Goal: Information Seeking & Learning: Learn about a topic

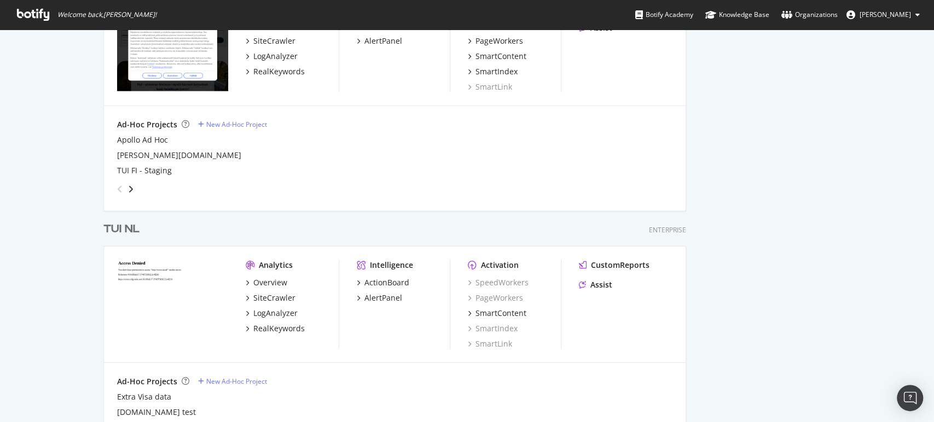
scroll to position [1645, 0]
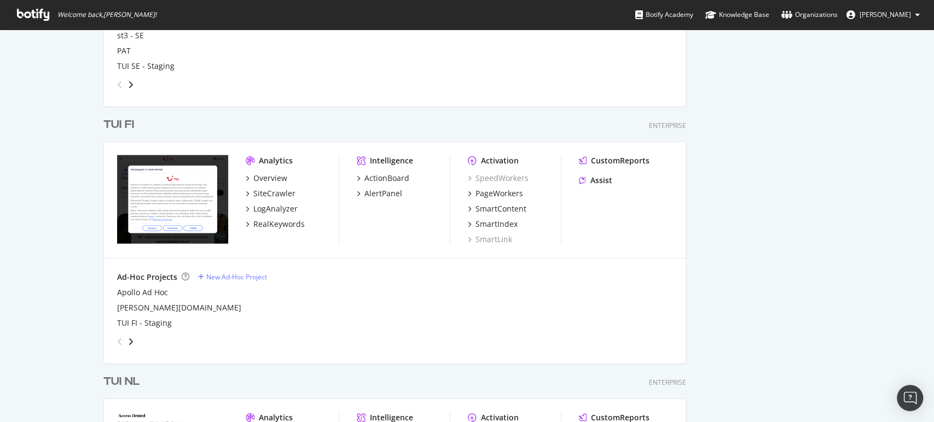
click at [126, 122] on div "TUI FI" at bounding box center [118, 125] width 31 height 16
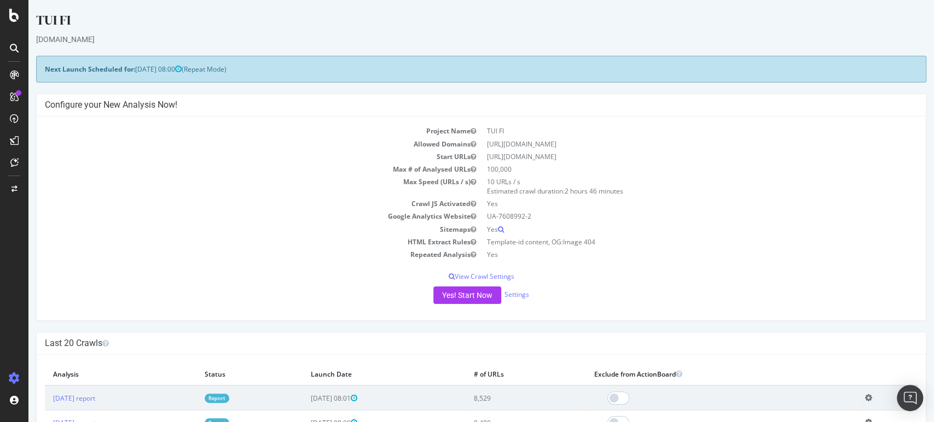
click at [229, 394] on link "Report" at bounding box center [217, 398] width 25 height 9
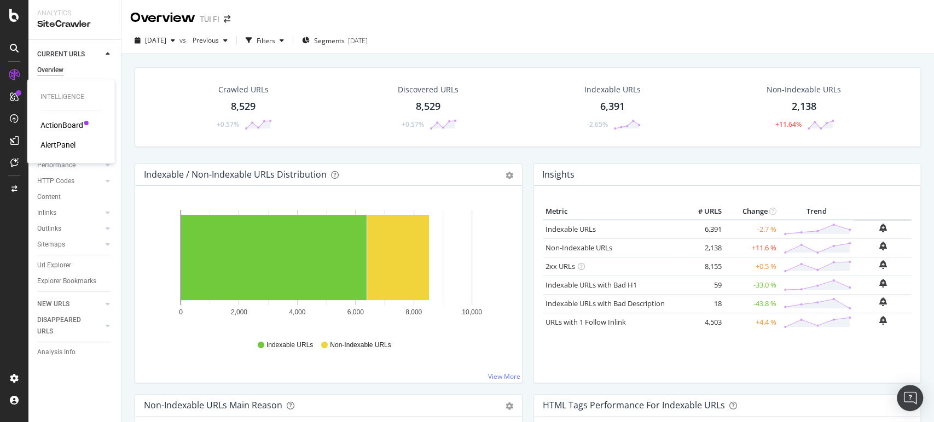
click at [49, 126] on div "ActionBoard" at bounding box center [61, 125] width 43 height 11
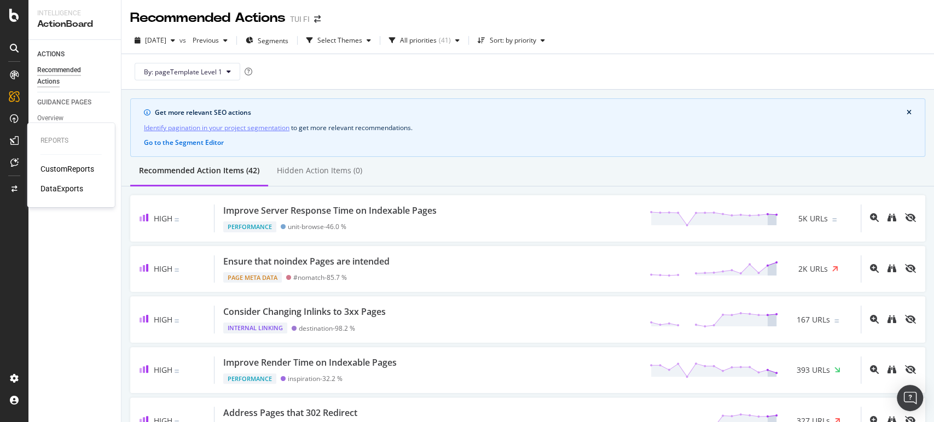
click at [59, 170] on div "CustomReports" at bounding box center [67, 169] width 54 height 11
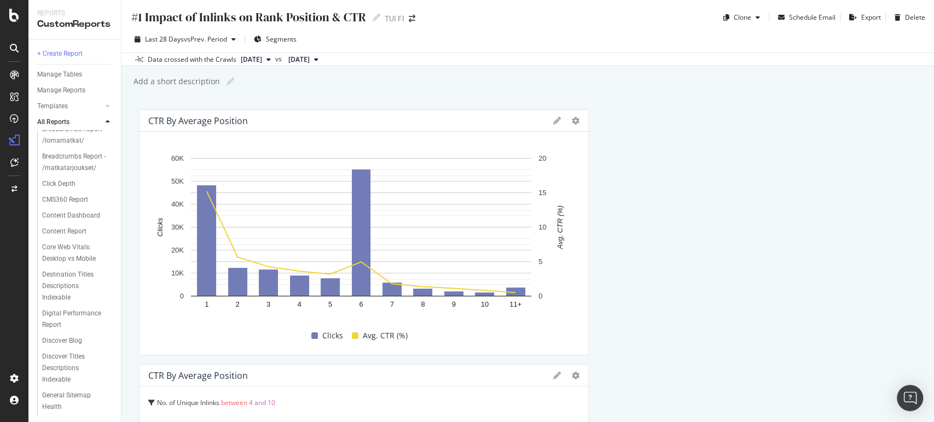
scroll to position [726, 0]
click at [72, 401] on div "Weather page migration" at bounding box center [73, 402] width 62 height 23
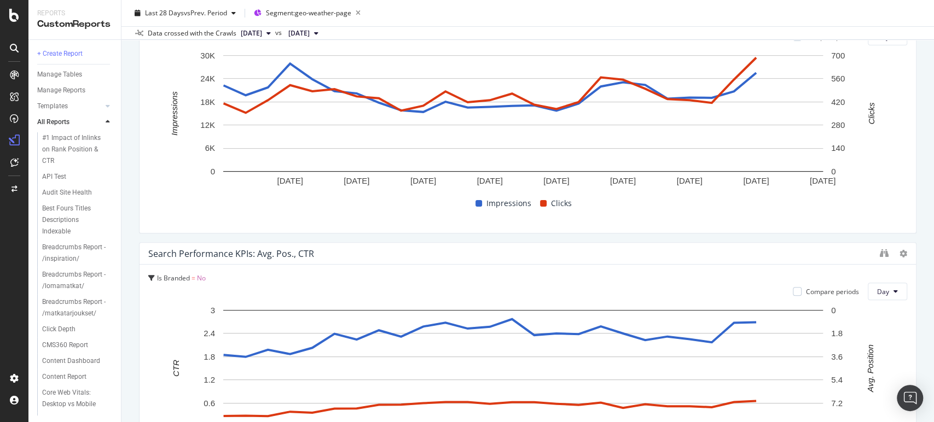
scroll to position [83, 0]
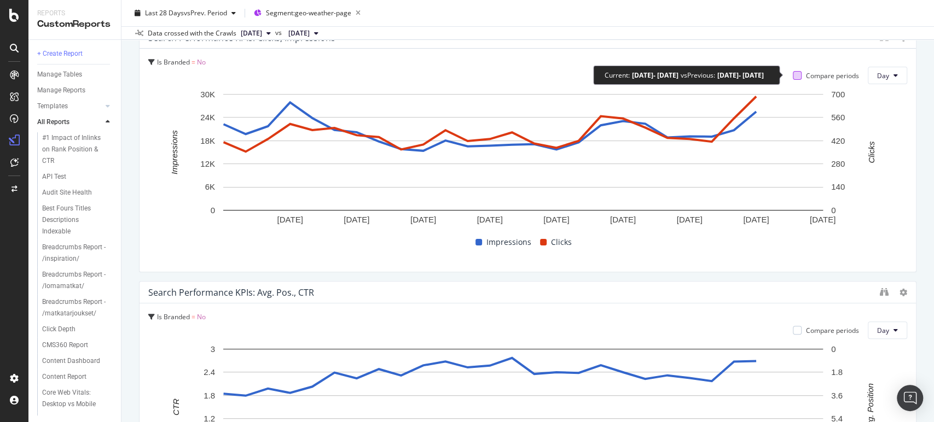
click at [793, 72] on div at bounding box center [797, 75] width 9 height 9
click at [793, 76] on div at bounding box center [797, 75] width 9 height 9
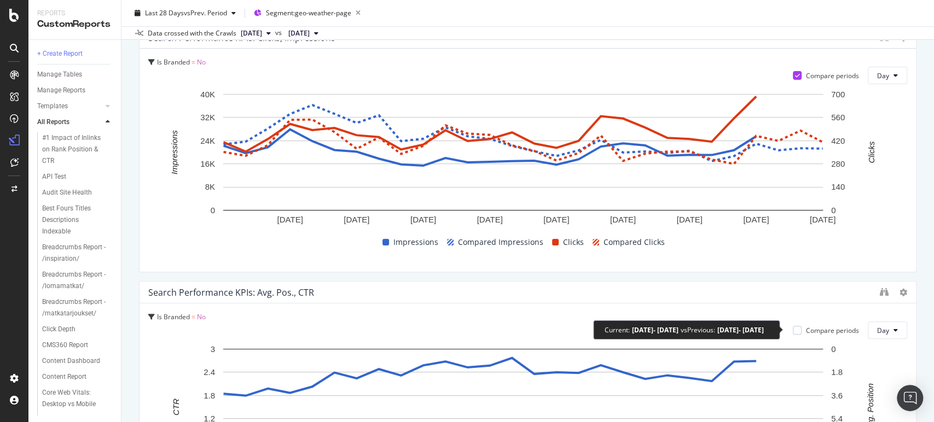
click at [793, 326] on div "Compare periods" at bounding box center [826, 330] width 66 height 9
click at [793, 327] on div at bounding box center [797, 330] width 9 height 9
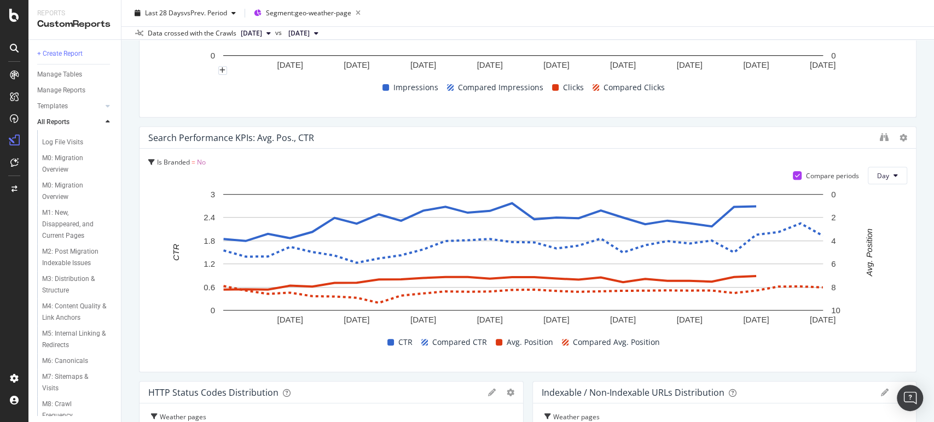
scroll to position [521, 0]
click at [64, 155] on div "M0: Migration Overview" at bounding box center [72, 143] width 61 height 23
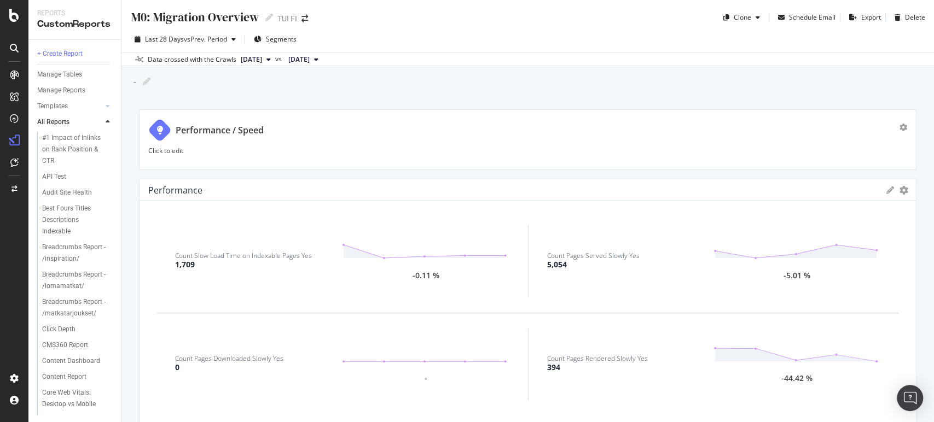
click at [305, 26] on div "Last 28 Days vs Prev. Period Segments Data crossed with the Crawls [DATE] vs [D…" at bounding box center [527, 46] width 812 height 40
click at [346, 22] on div "Switch Project" at bounding box center [347, 18] width 61 height 19
click at [300, 16] on span at bounding box center [304, 19] width 15 height 8
click at [300, 17] on span at bounding box center [304, 19] width 15 height 8
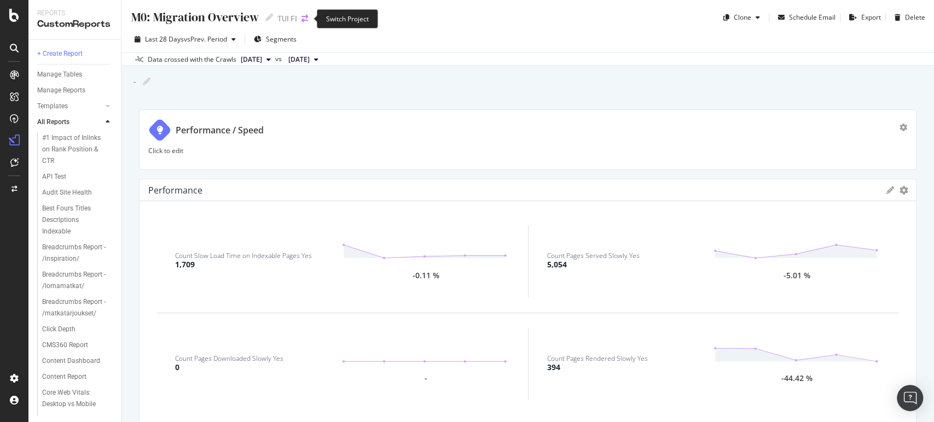
click at [303, 18] on icon "arrow-right-arrow-left" at bounding box center [304, 19] width 7 height 8
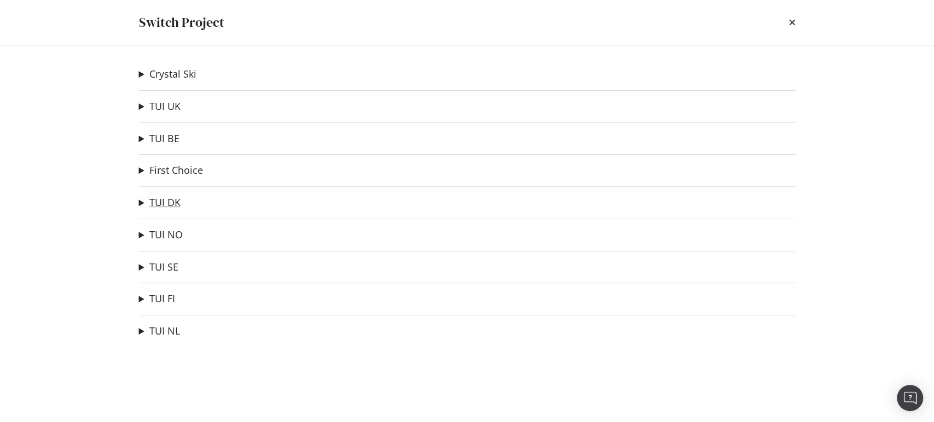
click at [156, 200] on link "TUI DK" at bounding box center [164, 202] width 31 height 11
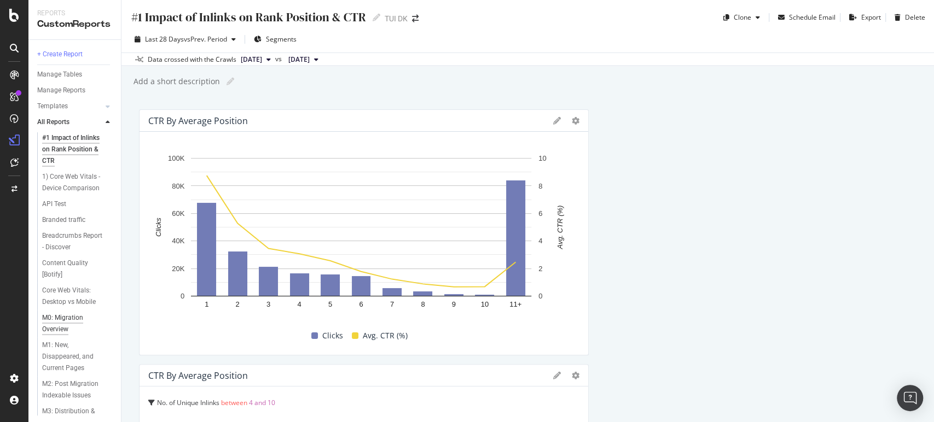
click at [71, 329] on div "M0: Migration Overview" at bounding box center [72, 323] width 61 height 23
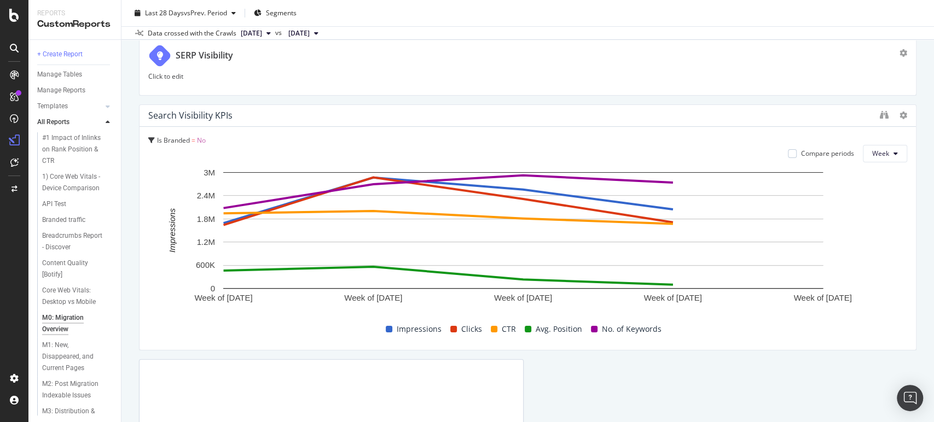
scroll to position [2709, 0]
